Goal: Information Seeking & Learning: Stay updated

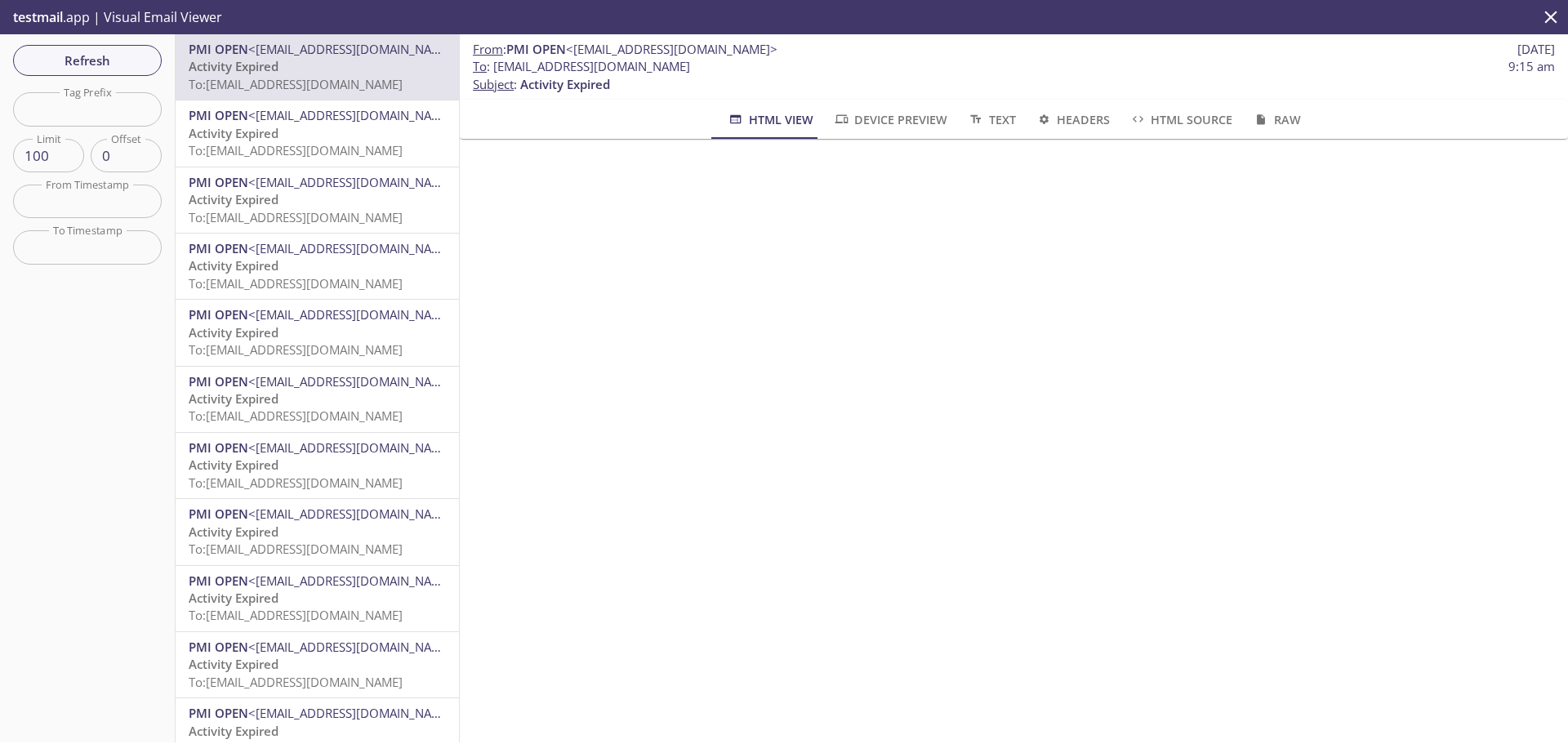
click at [311, 130] on p "Activity Expired To: [EMAIL_ADDRESS][DOMAIN_NAME]" at bounding box center [317, 143] width 257 height 36
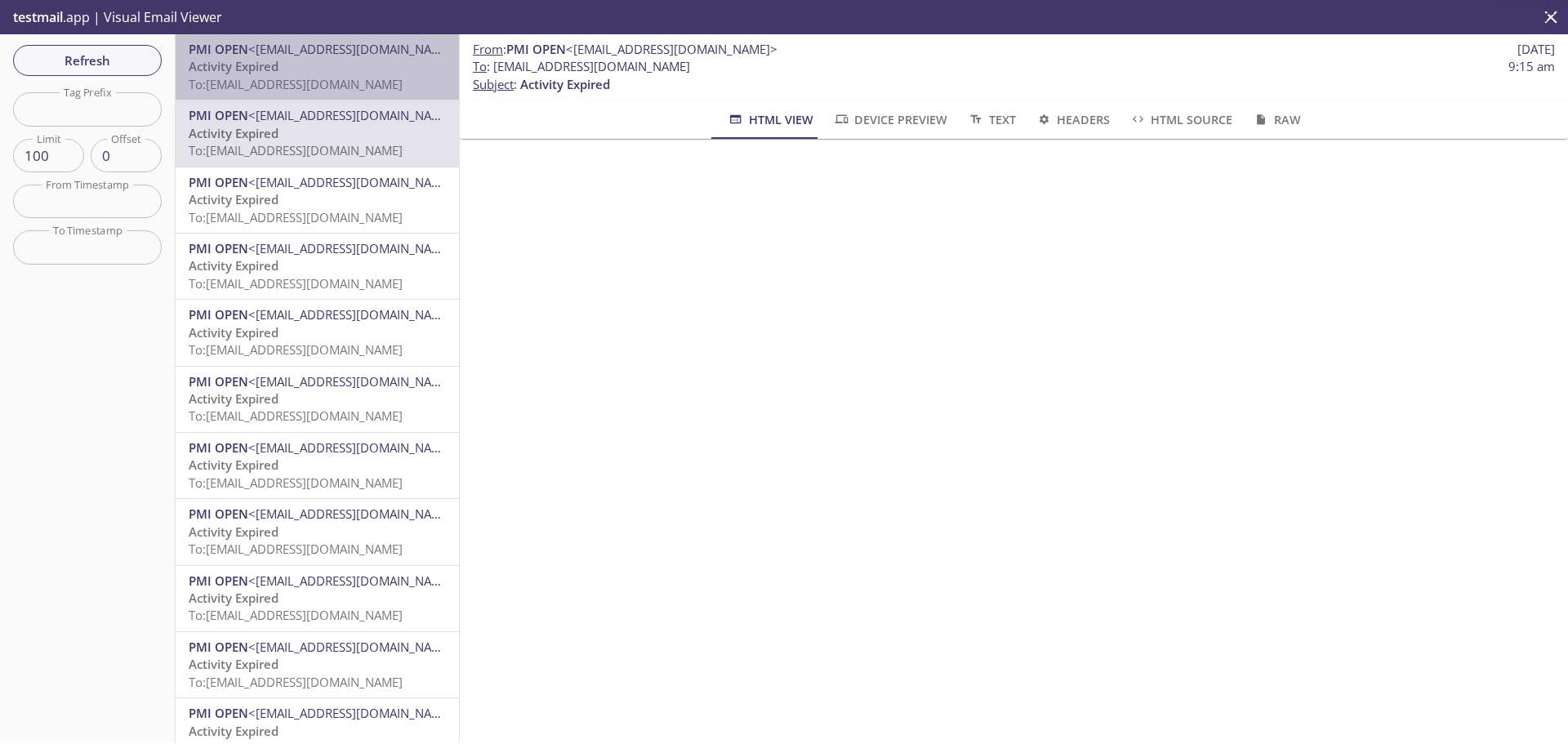
click at [339, 69] on p "Activity Expired To: [EMAIL_ADDRESS][DOMAIN_NAME]" at bounding box center [317, 76] width 257 height 36
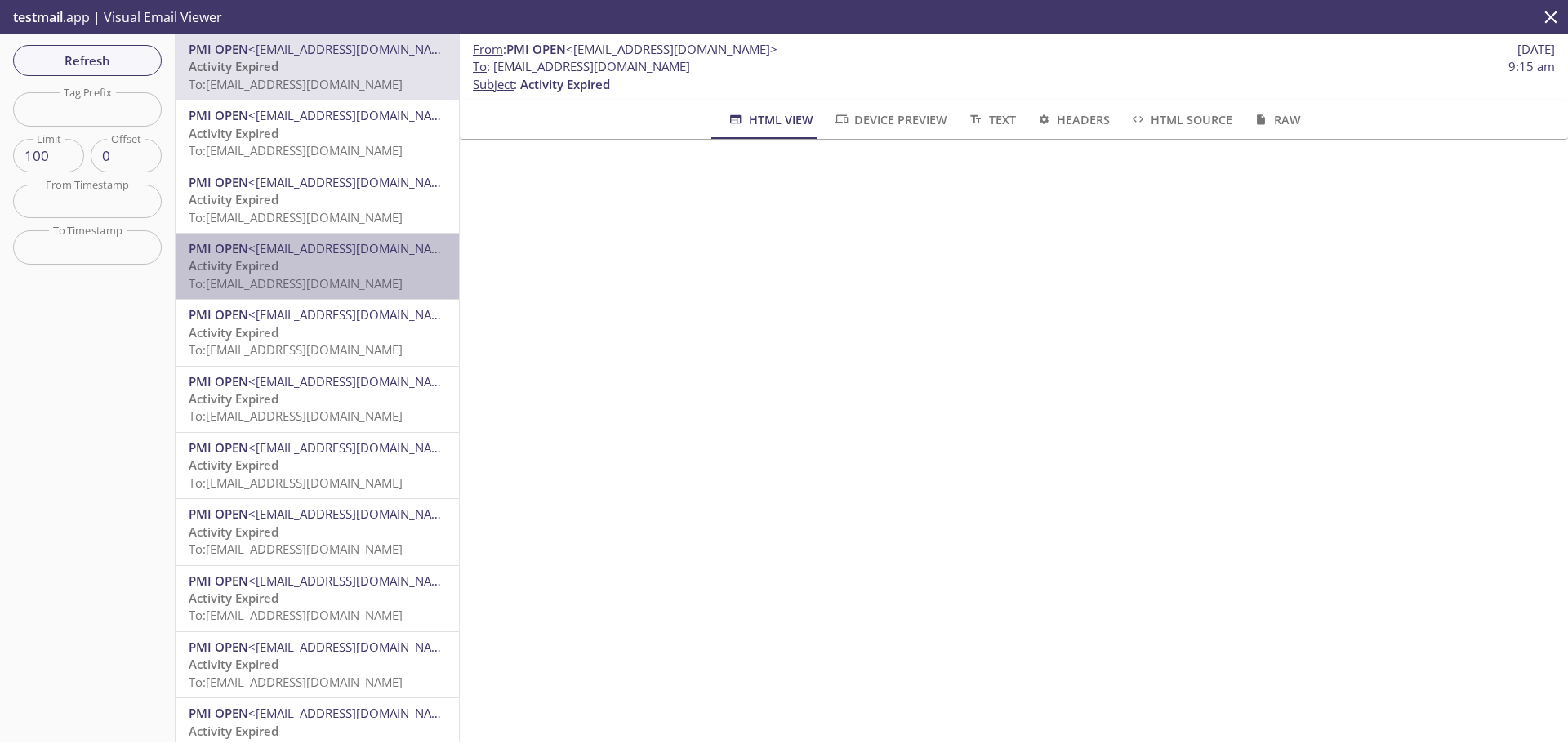
click at [345, 263] on p "Activity Expired To: [EMAIL_ADDRESS][DOMAIN_NAME]" at bounding box center [317, 275] width 257 height 36
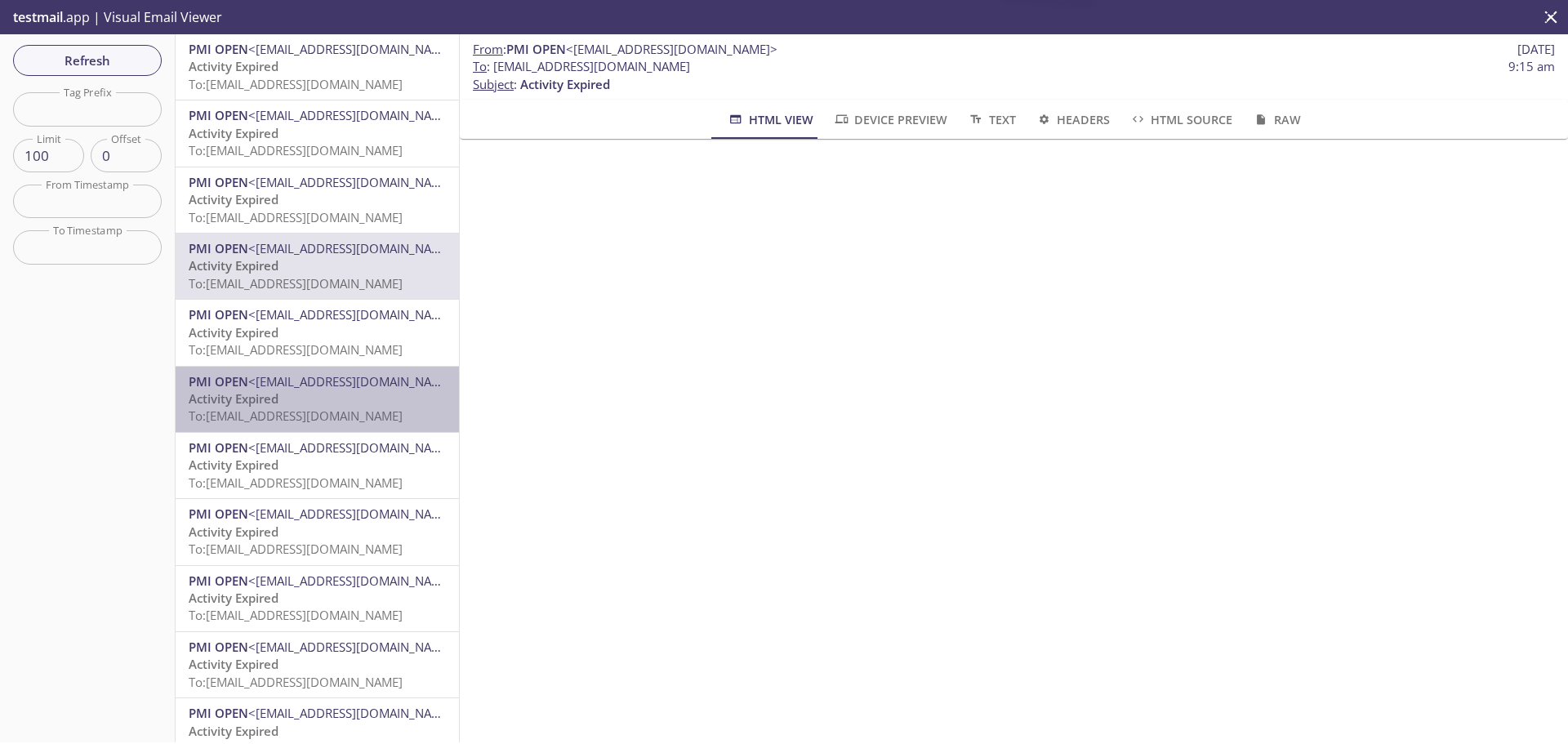
click at [351, 400] on p "Activity Expired To: [EMAIL_ADDRESS][DOMAIN_NAME]" at bounding box center [317, 409] width 257 height 36
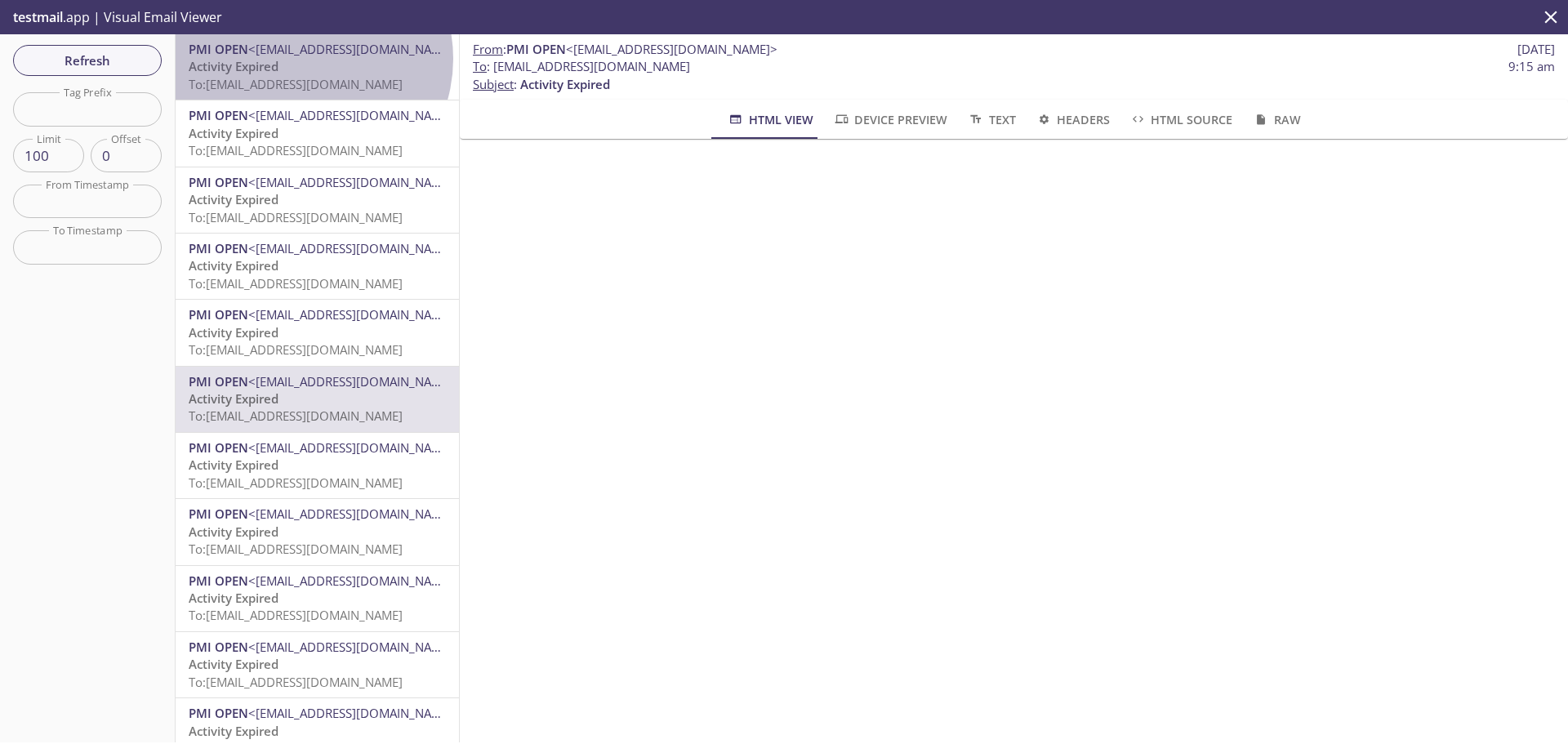
click at [302, 59] on p "Activity Expired To: [EMAIL_ADDRESS][DOMAIN_NAME]" at bounding box center [317, 76] width 257 height 36
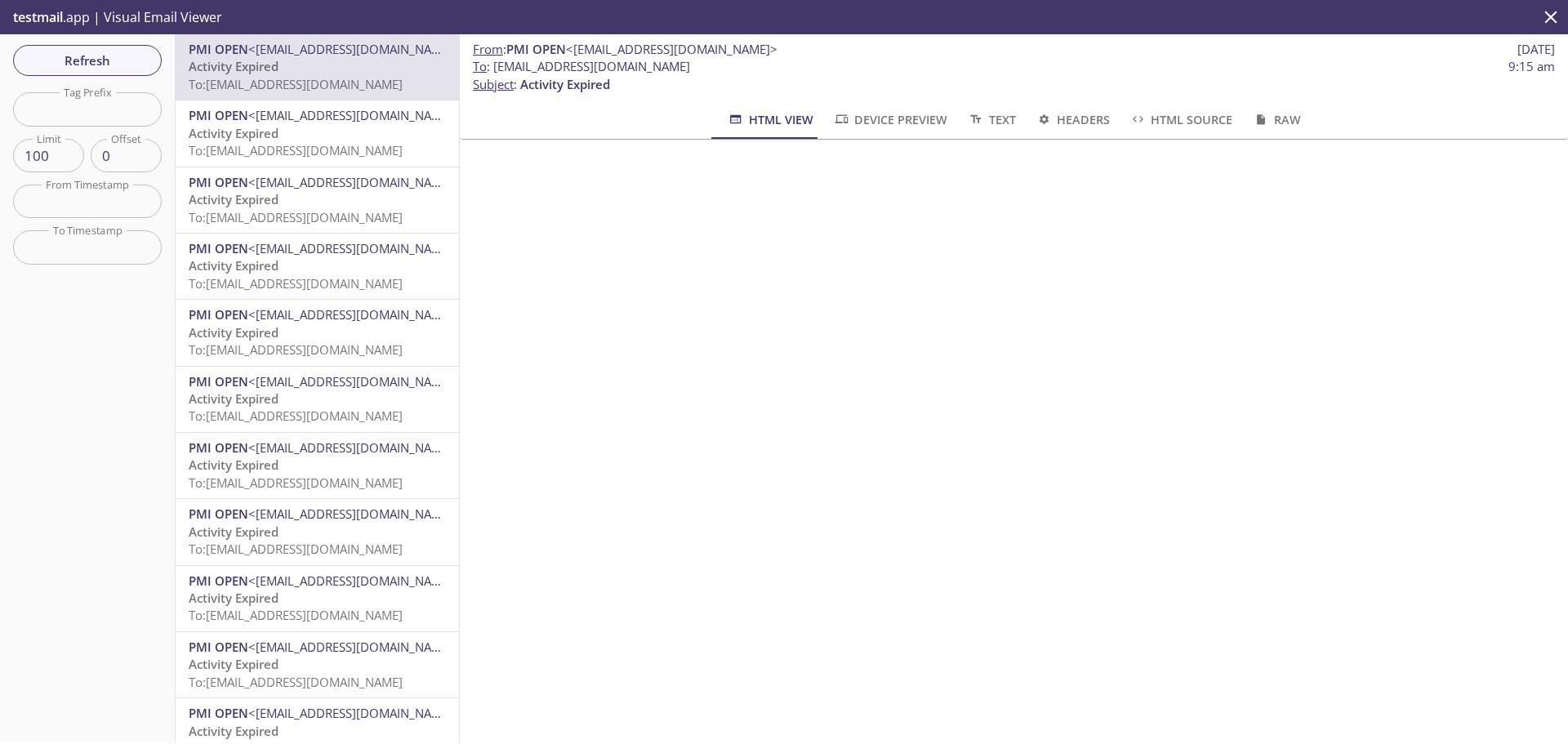
click at [362, 323] on span "<[EMAIL_ADDRESS][DOMAIN_NAME]>" at bounding box center [354, 314] width 211 height 17
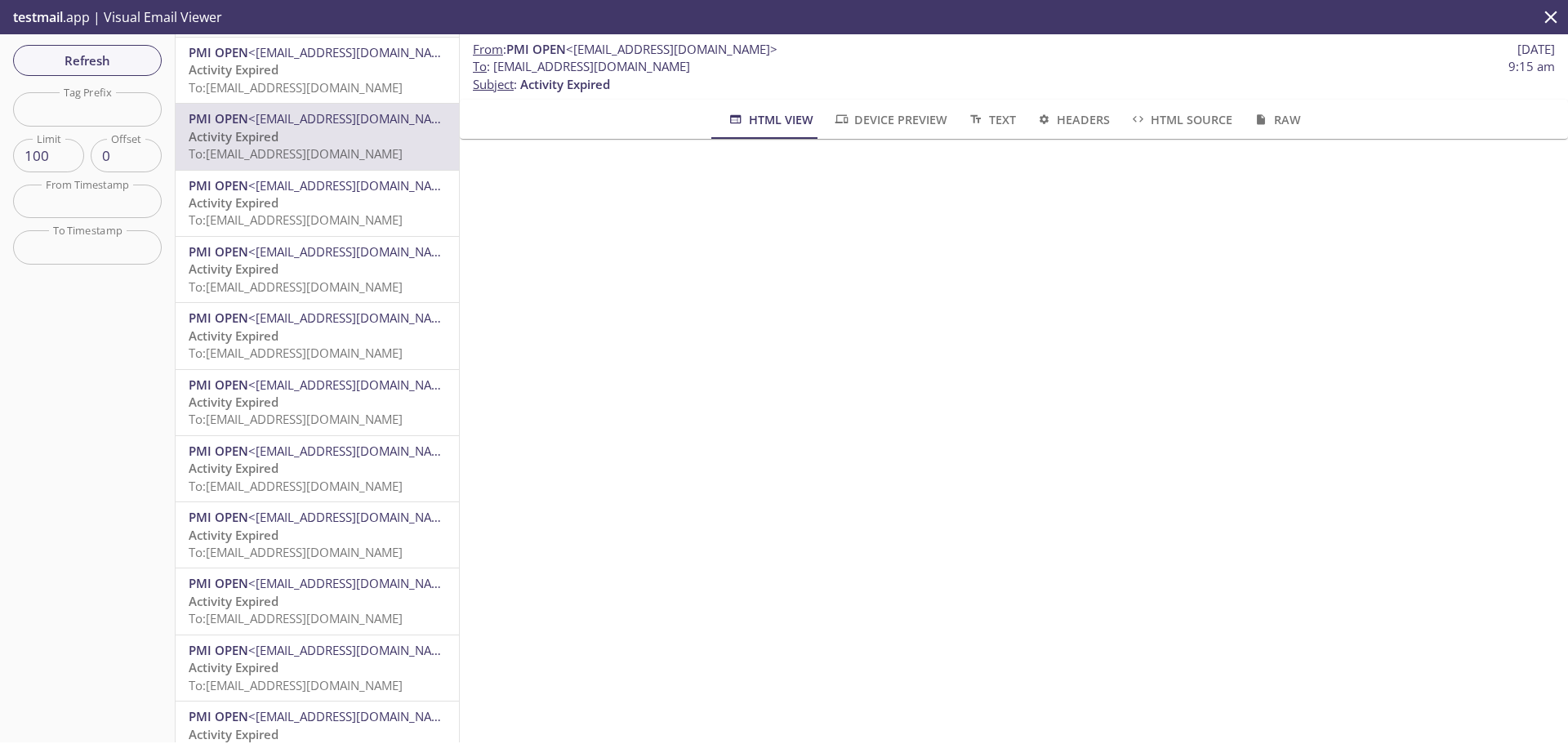
scroll to position [245, 0]
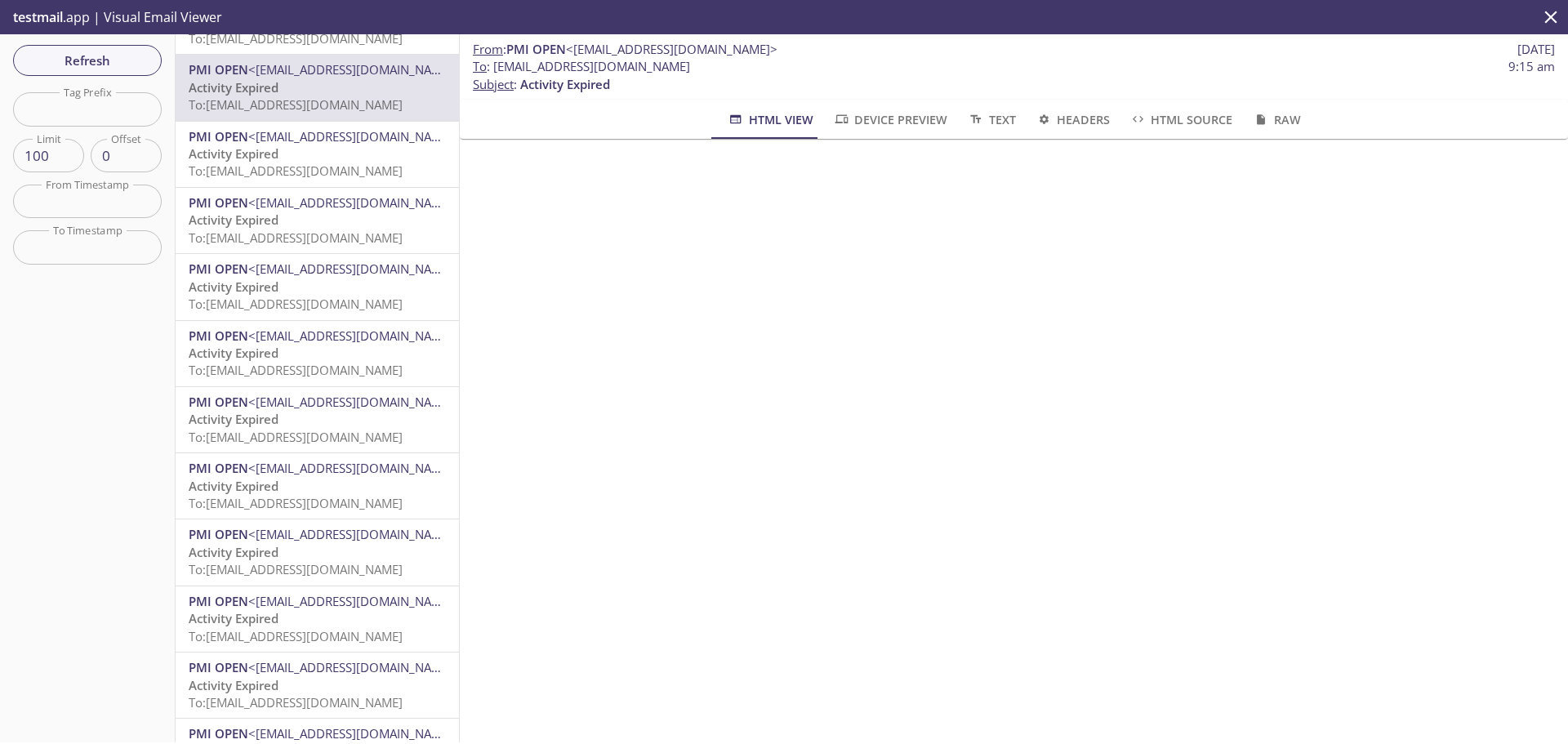
click at [370, 355] on p "Activity Expired To: [EMAIL_ADDRESS][DOMAIN_NAME]" at bounding box center [317, 362] width 257 height 36
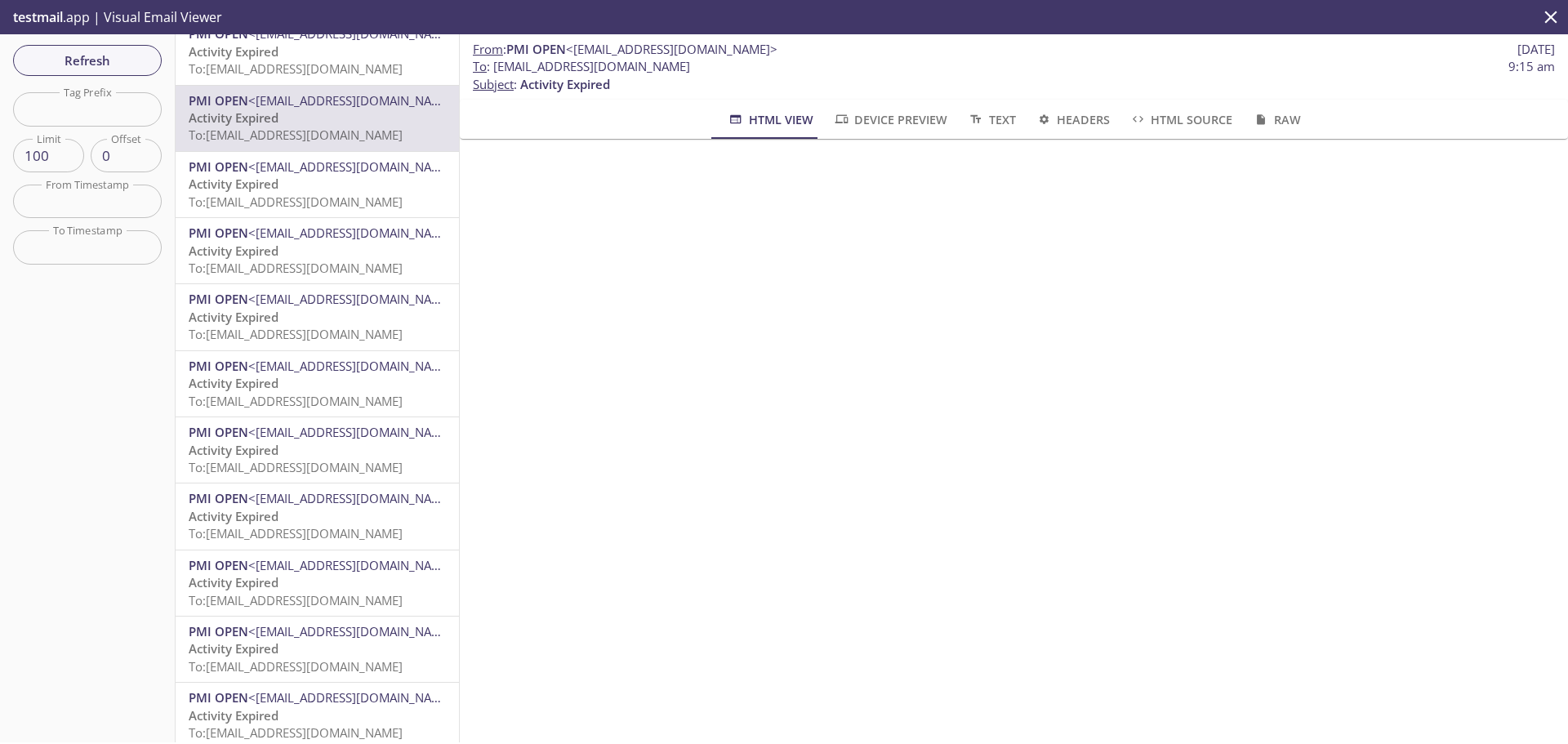
scroll to position [490, 0]
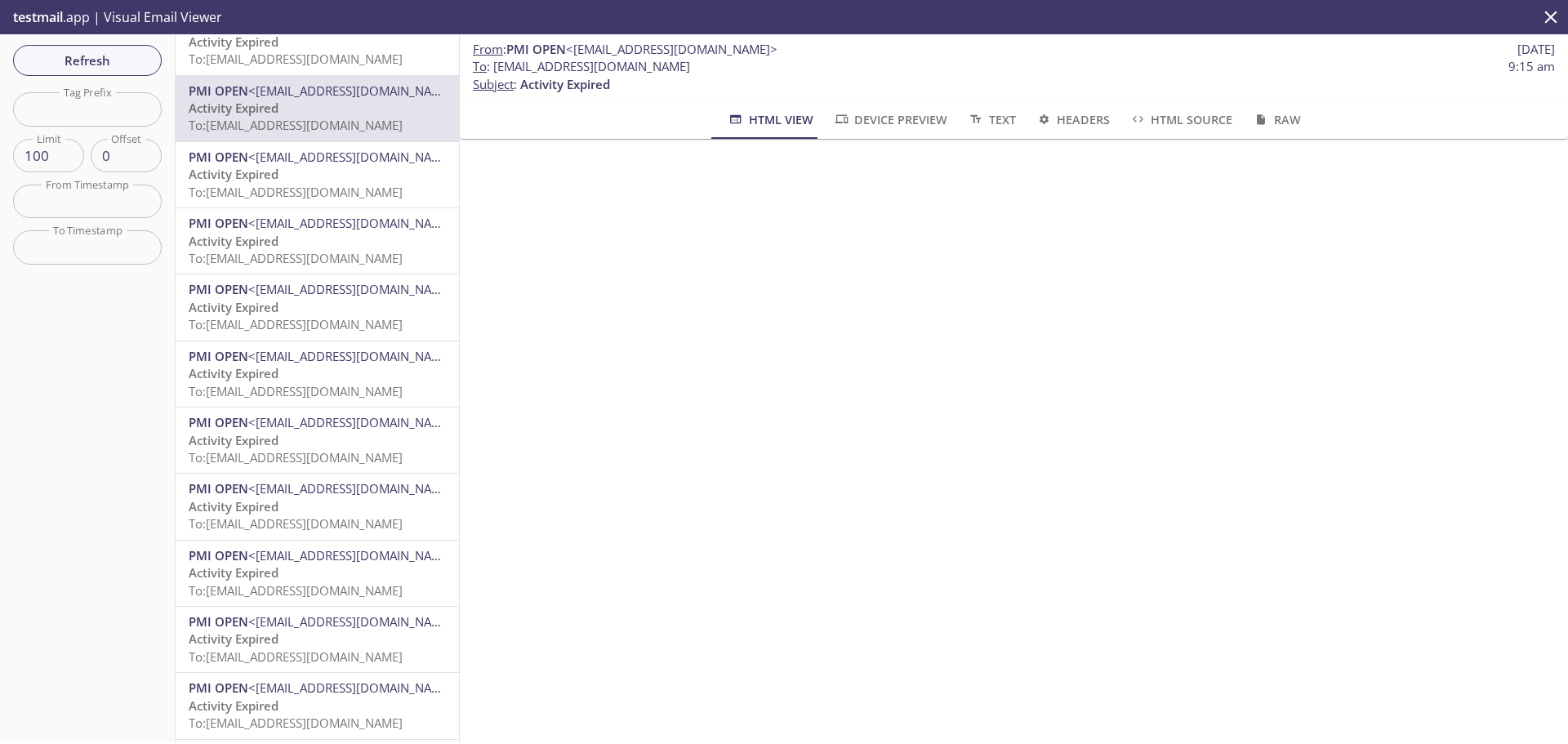
click at [372, 355] on span "<[EMAIL_ADDRESS][DOMAIN_NAME]>" at bounding box center [354, 356] width 211 height 17
